Goal: Task Accomplishment & Management: Complete application form

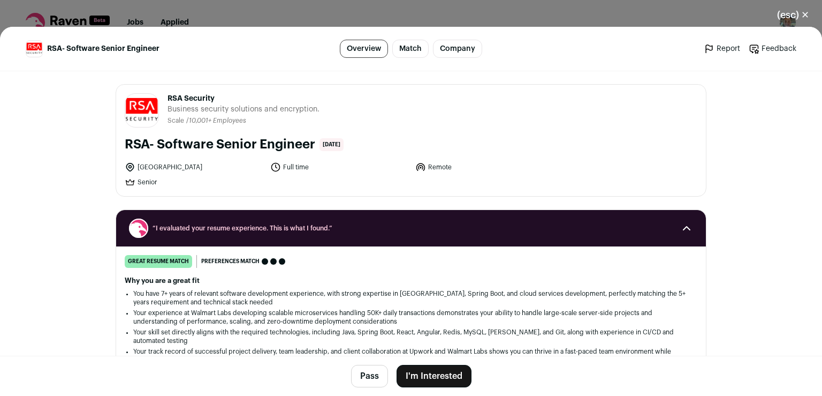
click at [411, 372] on button "I'm Interested" at bounding box center [434, 376] width 75 height 22
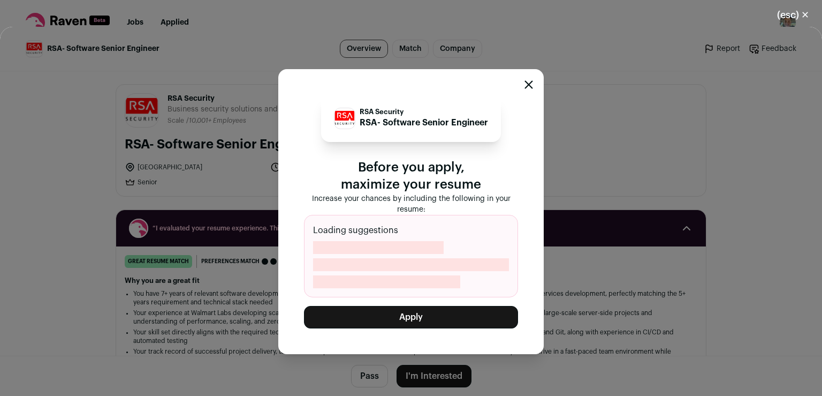
click at [418, 320] on button "Apply" at bounding box center [411, 317] width 214 height 22
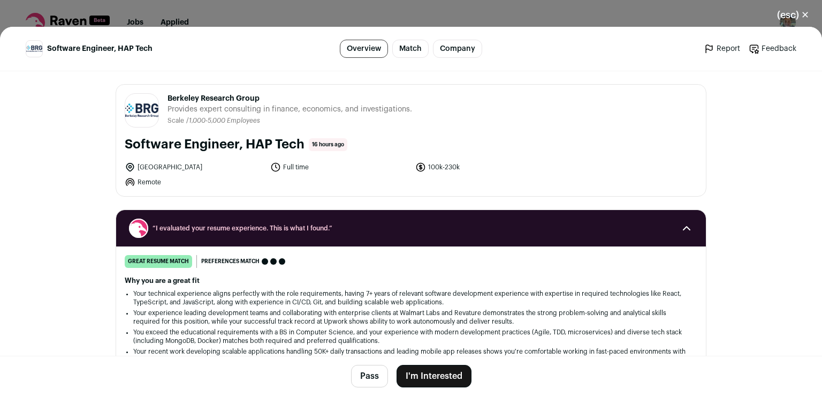
click at [450, 380] on button "I'm Interested" at bounding box center [434, 376] width 75 height 22
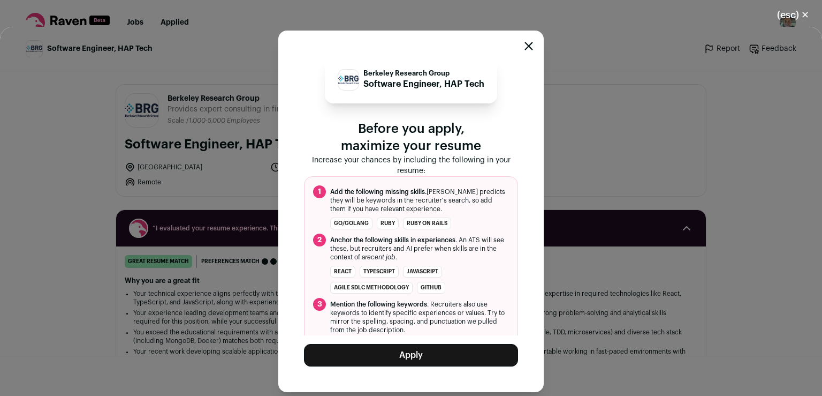
click at [429, 358] on button "Apply" at bounding box center [411, 355] width 214 height 22
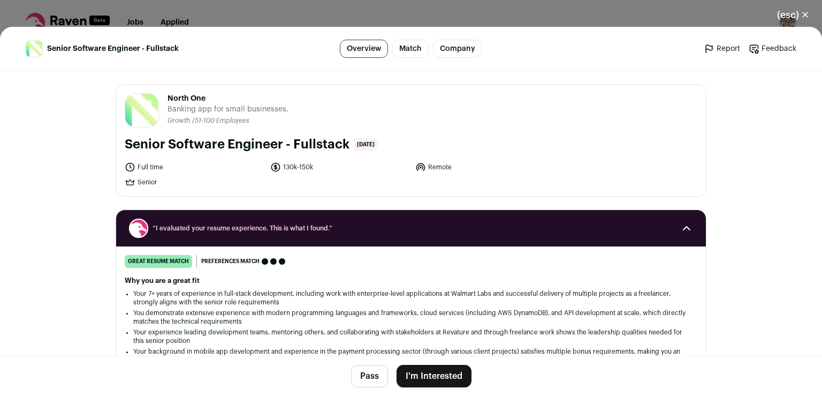
click at [423, 377] on button "I'm Interested" at bounding box center [434, 376] width 75 height 22
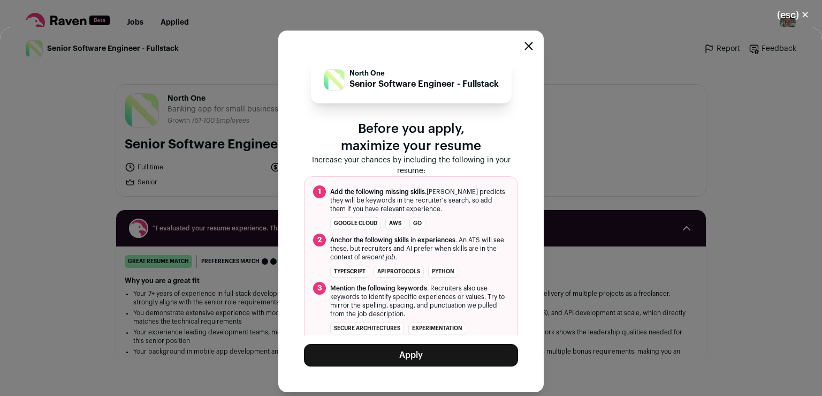
click at [440, 357] on button "Apply" at bounding box center [411, 355] width 214 height 22
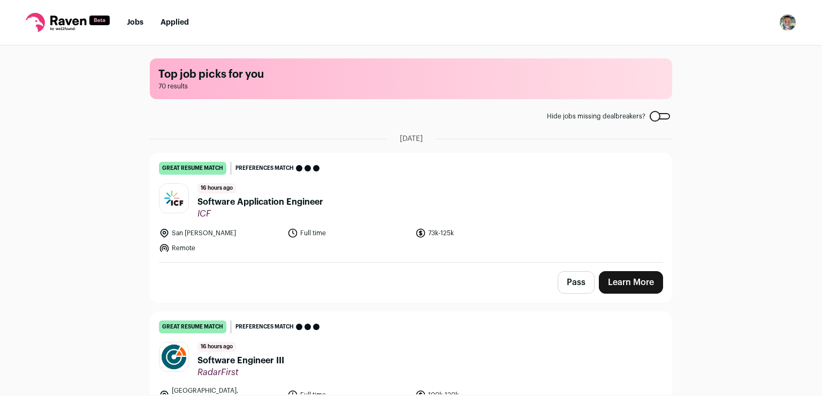
click at [613, 287] on link "Learn More" at bounding box center [631, 282] width 64 height 22
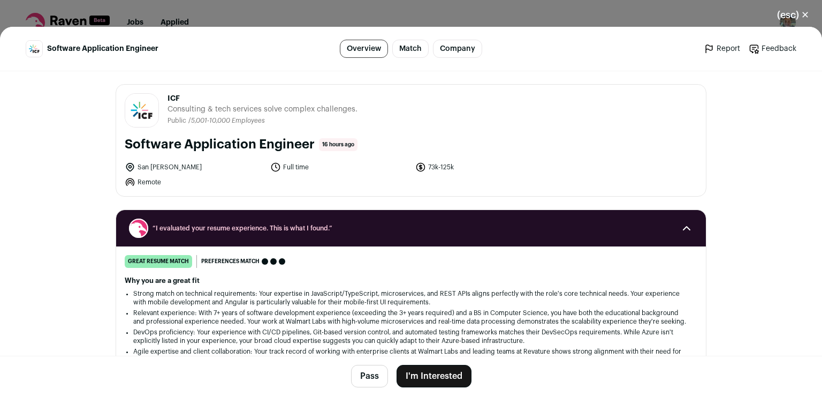
click at [433, 377] on button "I'm Interested" at bounding box center [434, 376] width 75 height 22
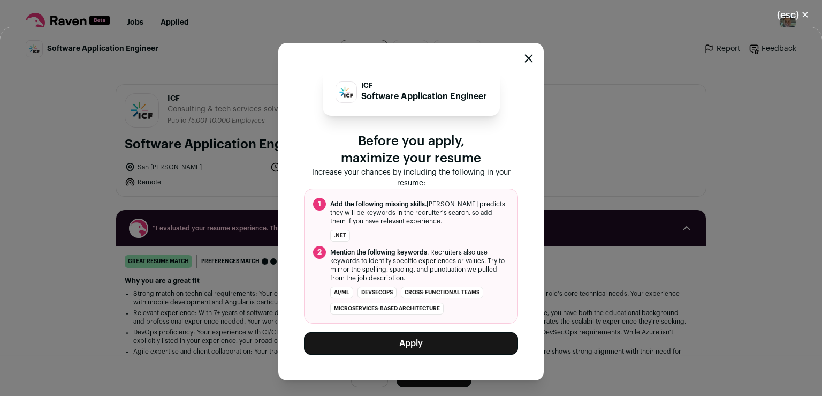
click at [449, 337] on button "Apply" at bounding box center [411, 343] width 214 height 22
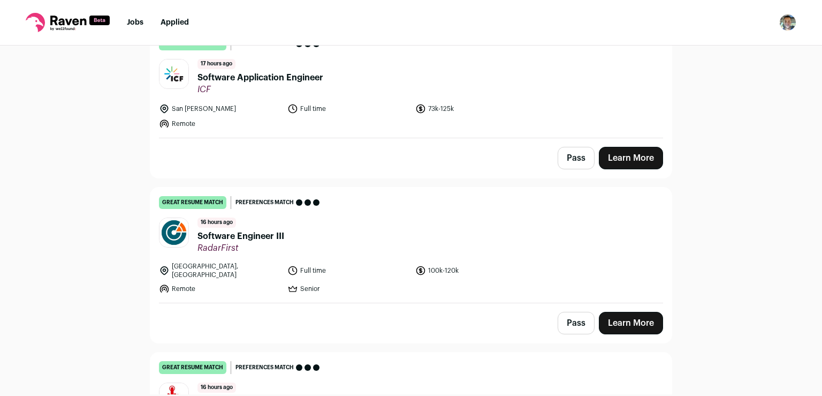
scroll to position [129, 0]
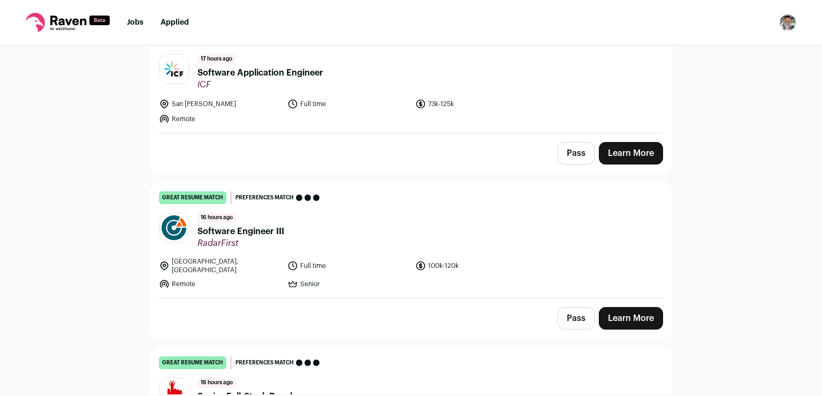
click at [630, 307] on link "Learn More" at bounding box center [631, 318] width 64 height 22
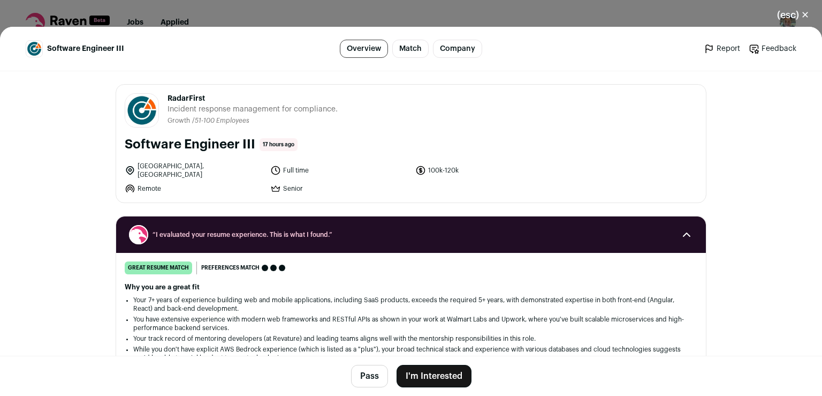
click at [440, 373] on button "I'm Interested" at bounding box center [434, 376] width 75 height 22
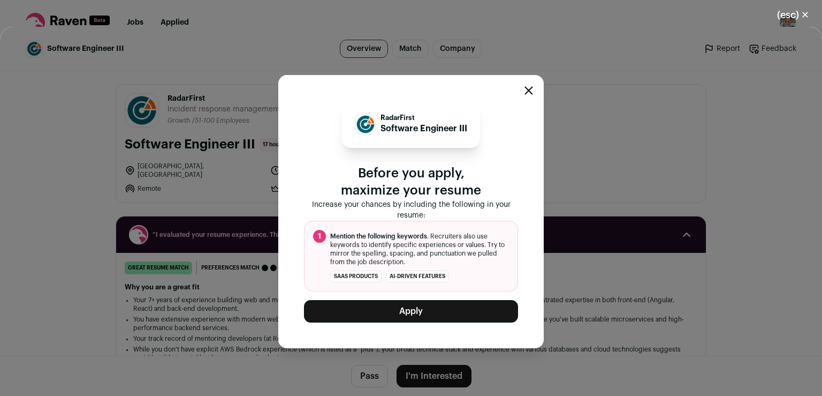
click at [436, 315] on button "Apply" at bounding box center [411, 311] width 214 height 22
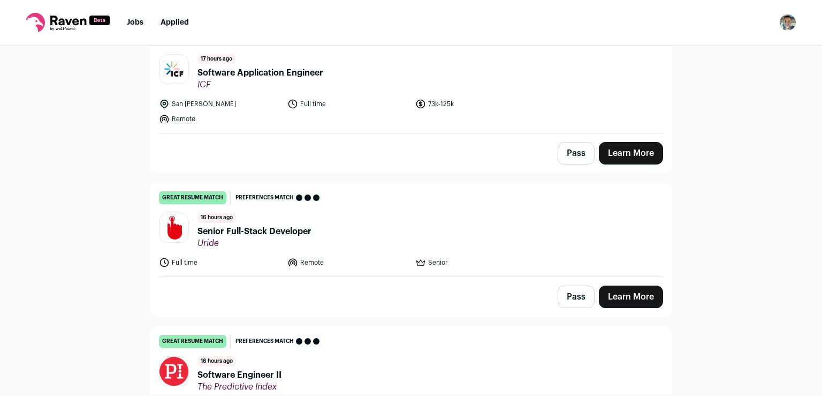
click at [635, 298] on link "Learn More" at bounding box center [631, 296] width 64 height 22
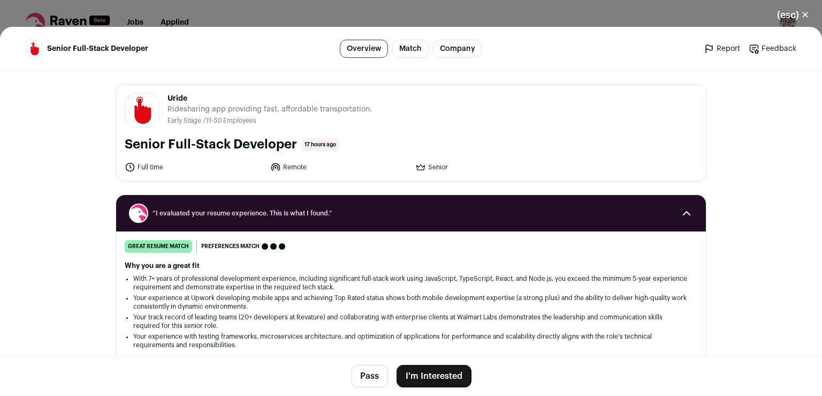
click at [423, 374] on button "I'm Interested" at bounding box center [434, 376] width 75 height 22
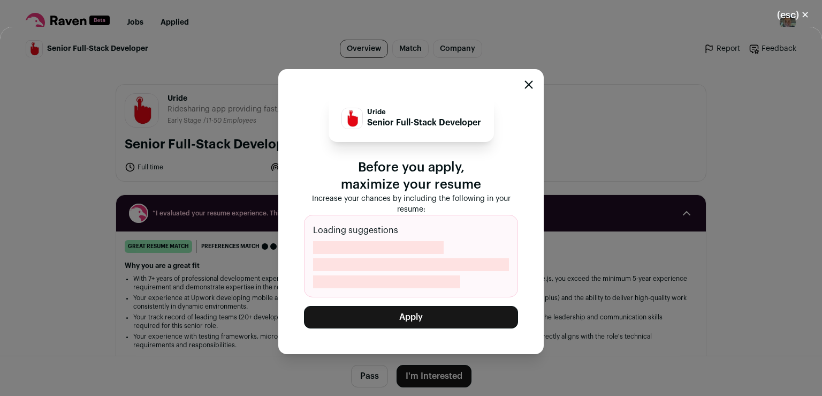
click at [434, 312] on button "Apply" at bounding box center [411, 317] width 214 height 22
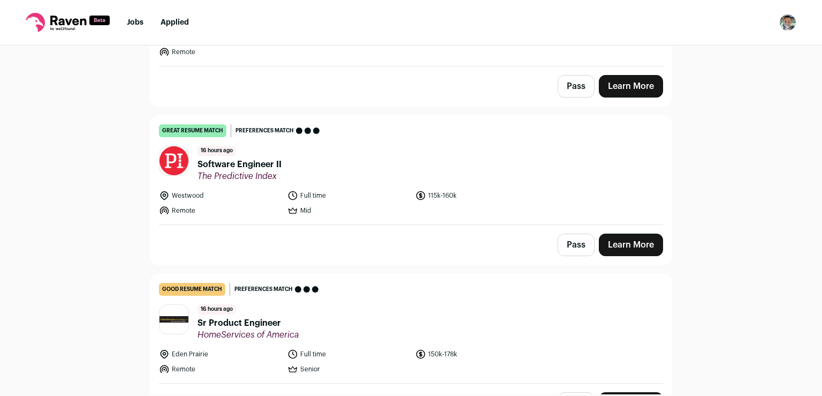
scroll to position [223, 0]
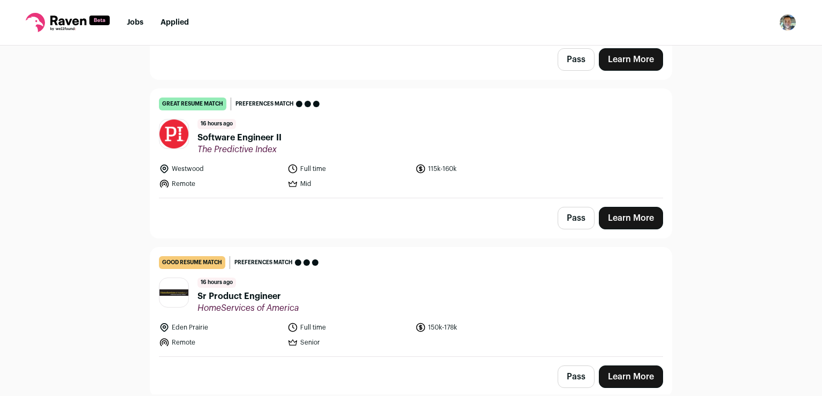
click at [626, 219] on link "Learn More" at bounding box center [631, 218] width 64 height 22
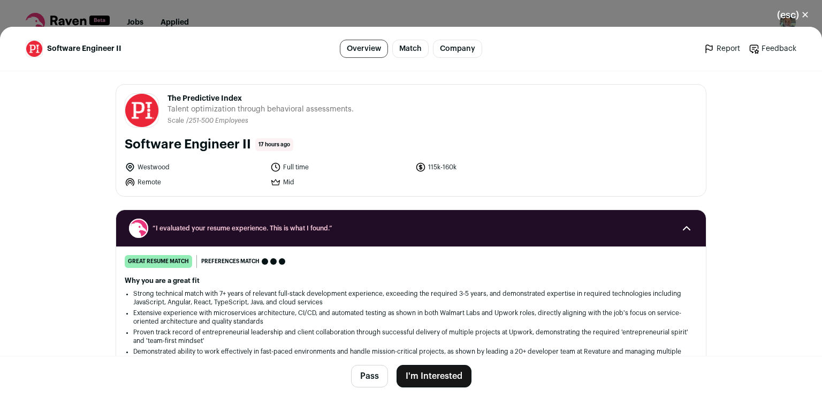
click at [449, 380] on button "I'm Interested" at bounding box center [434, 376] width 75 height 22
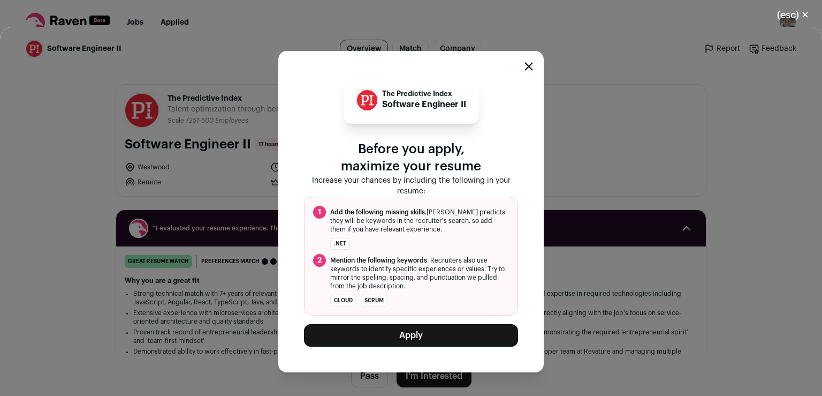
click at [414, 339] on button "Apply" at bounding box center [411, 335] width 214 height 22
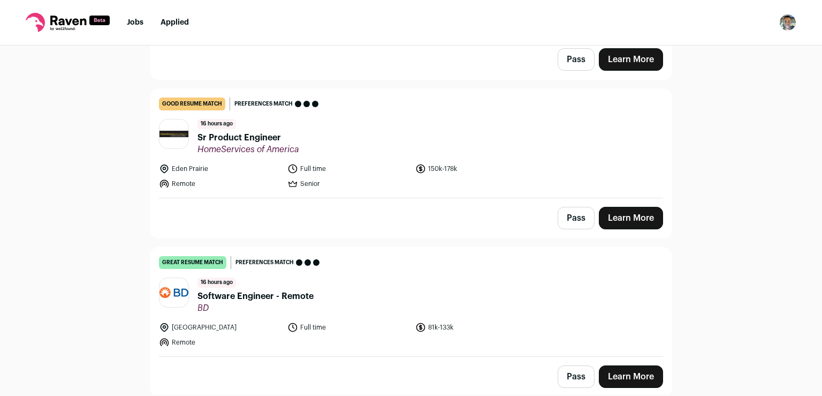
scroll to position [254, 0]
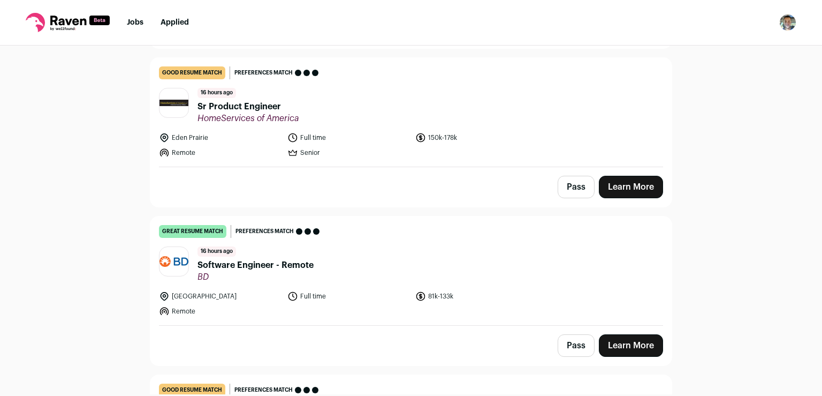
click at [618, 336] on link "Learn More" at bounding box center [631, 345] width 64 height 22
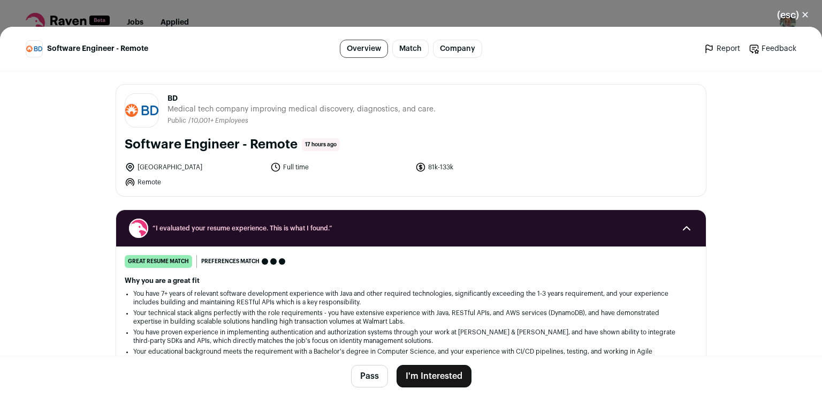
click at [410, 378] on button "I'm Interested" at bounding box center [434, 376] width 75 height 22
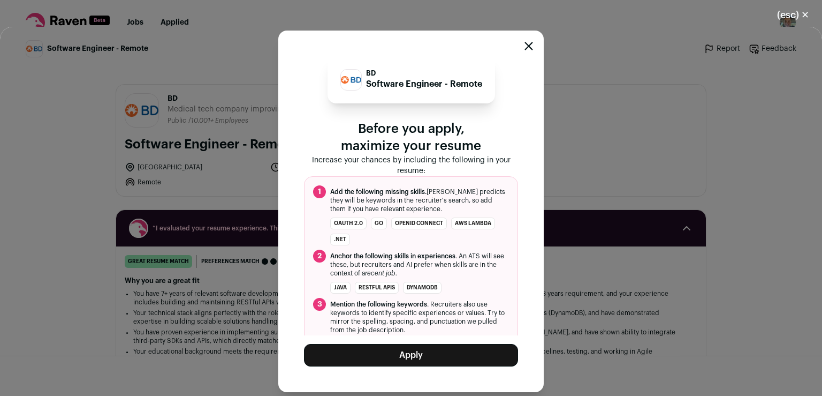
click at [428, 357] on button "Apply" at bounding box center [411, 355] width 214 height 22
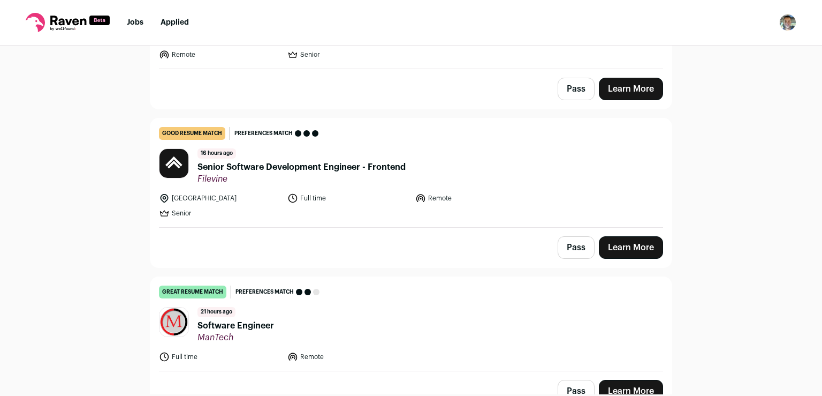
scroll to position [467, 0]
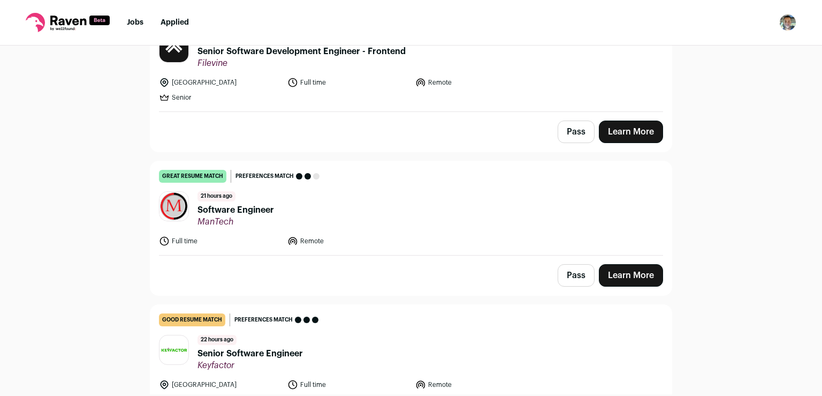
click at [607, 280] on link "Learn More" at bounding box center [631, 275] width 64 height 22
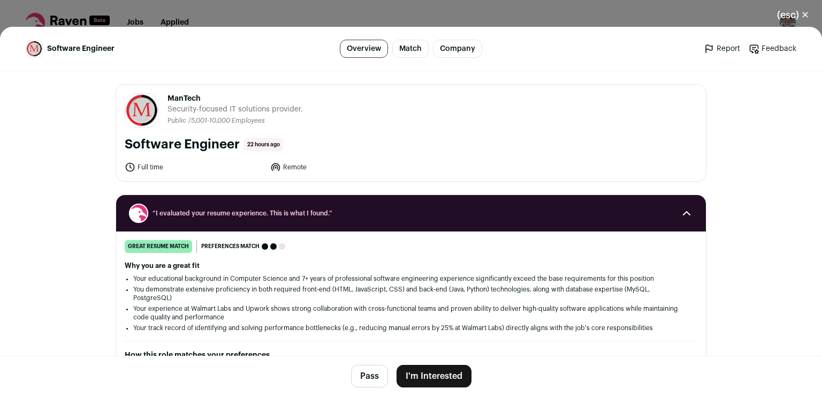
click at [436, 374] on button "I'm Interested" at bounding box center [434, 376] width 75 height 22
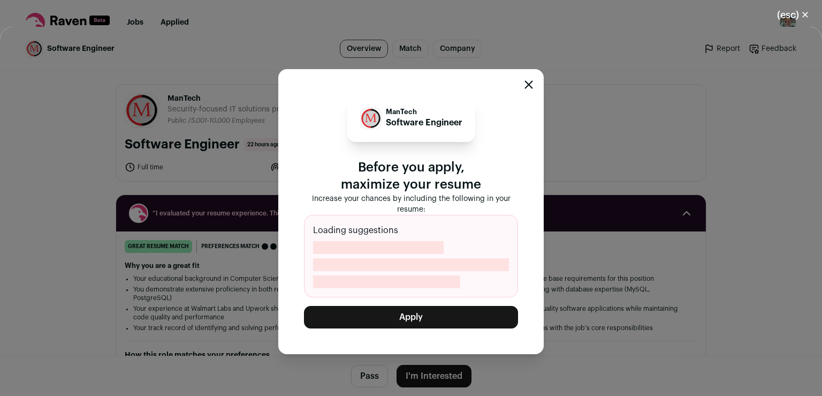
click at [453, 311] on button "Apply" at bounding box center [411, 317] width 214 height 22
